Goal: Task Accomplishment & Management: Manage account settings

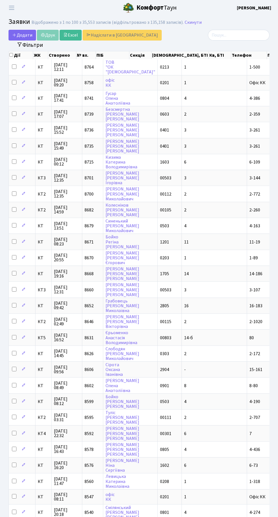
select select "100"
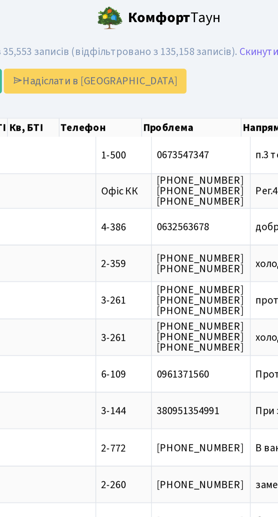
scroll to position [0, 138]
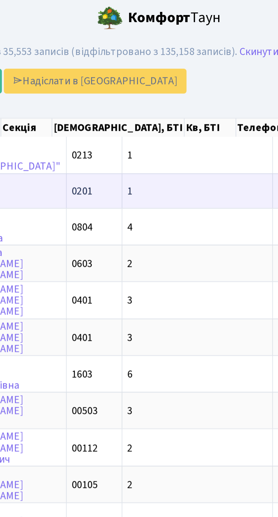
click at [134, 81] on td "1" at bounding box center [166, 82] width 65 height 15
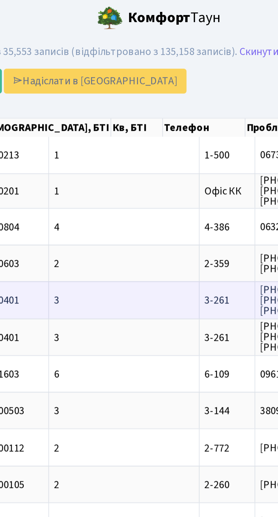
click at [234, 131] on td "протікає кран п[...]" at bounding box center [261, 130] width 55 height 16
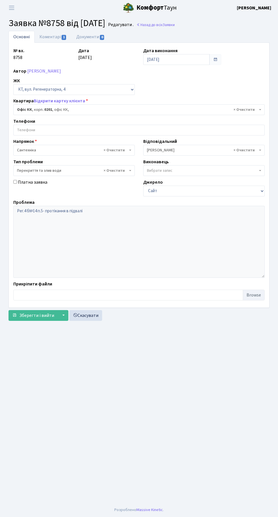
select select "4"
select select "32"
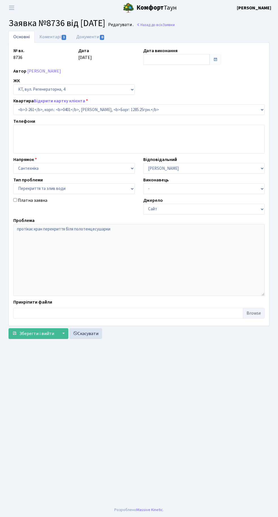
select select "754"
select select "32"
type input "[DATE]"
